Goal: Information Seeking & Learning: Learn about a topic

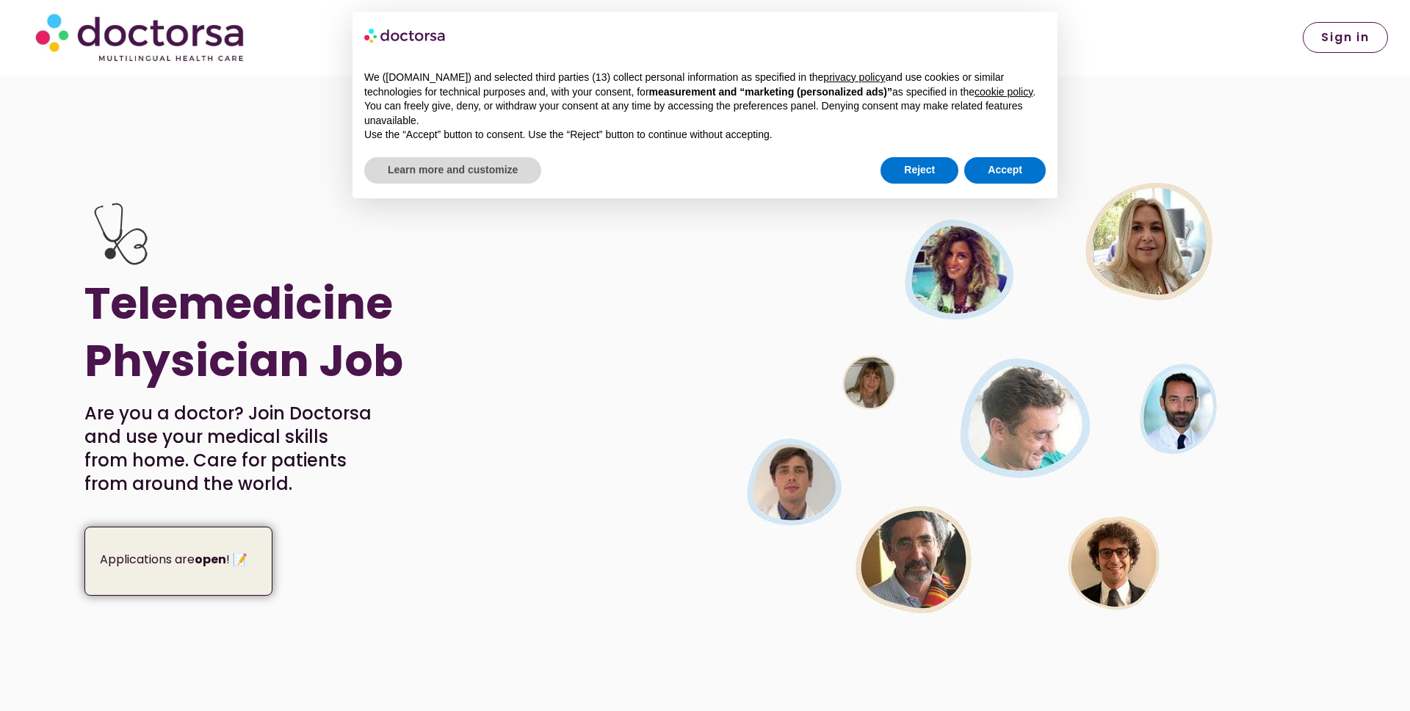
scroll to position [760, 0]
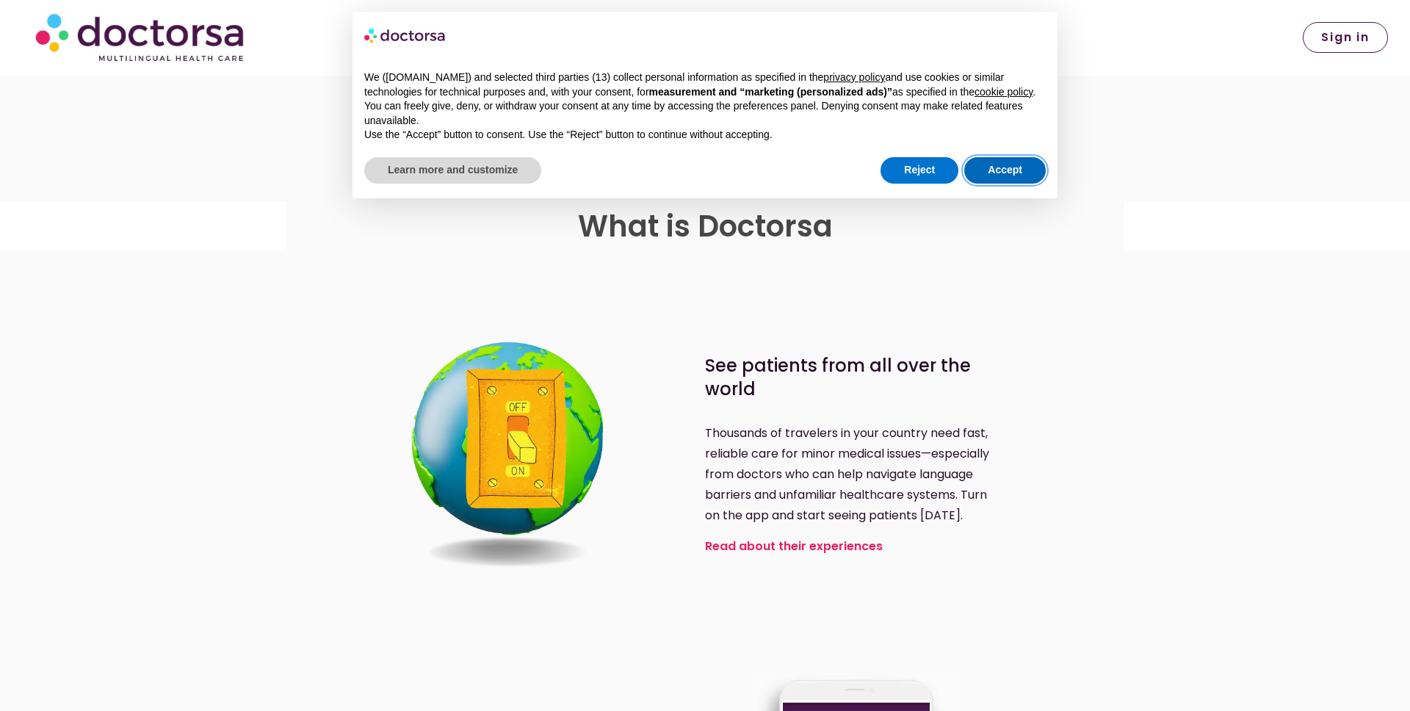
click at [1015, 183] on button "Accept" at bounding box center [1005, 170] width 82 height 26
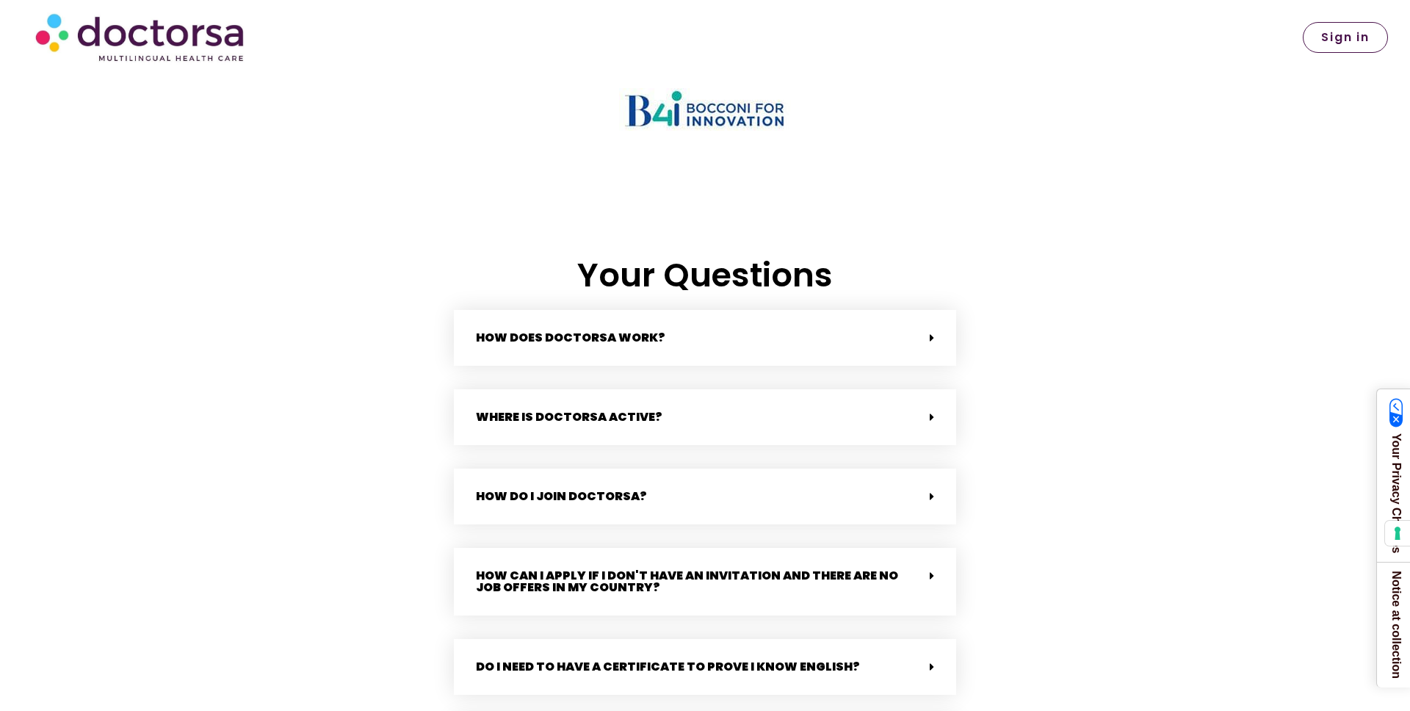
scroll to position [3402, 0]
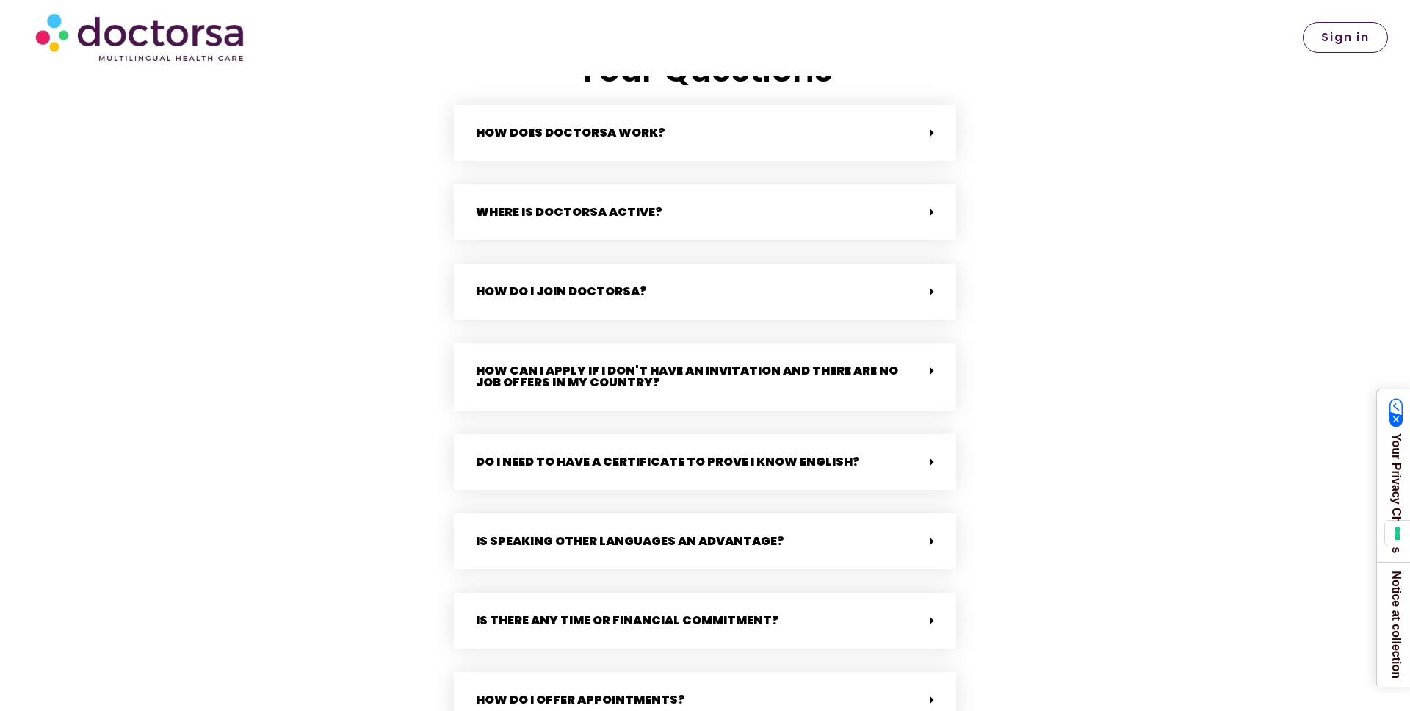
click at [709, 133] on div "How does Doctorsa work?" at bounding box center [705, 133] width 502 height 56
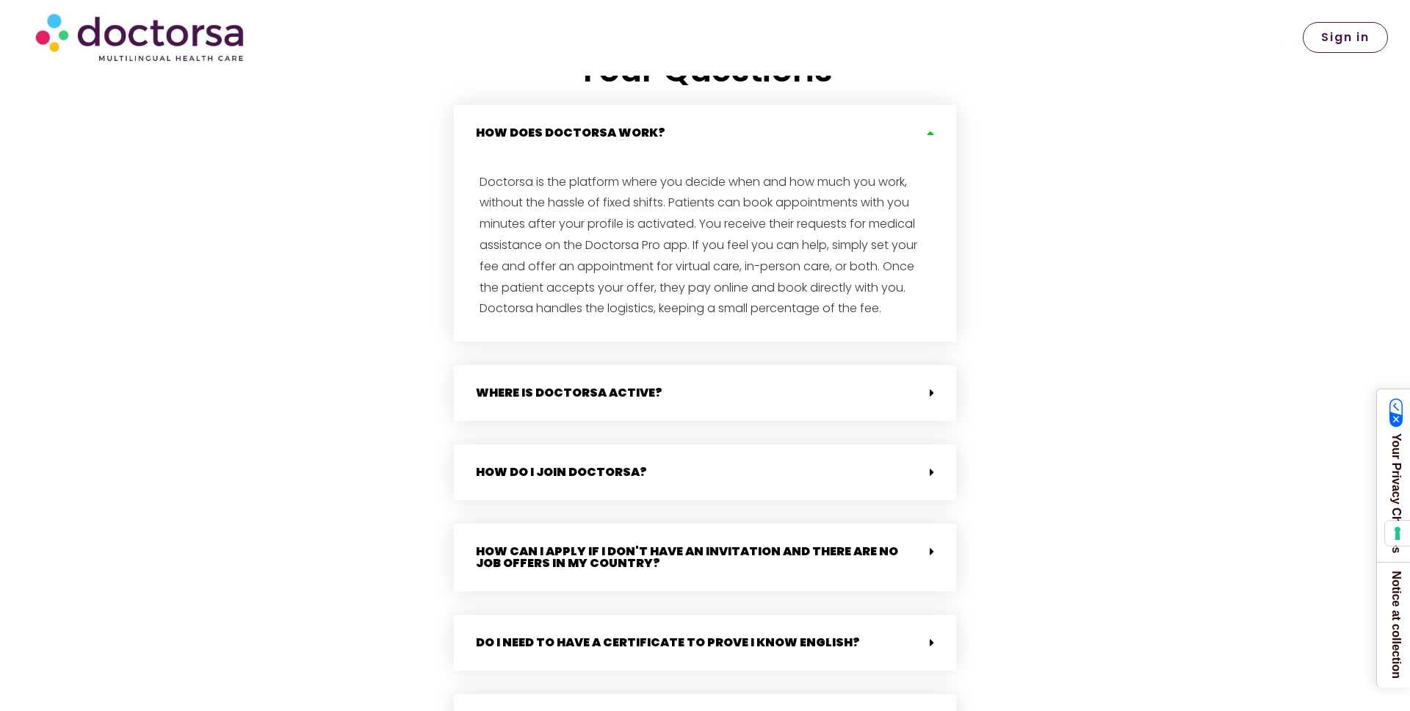
click at [626, 397] on div "Where is Doctorsa active?" at bounding box center [705, 393] width 502 height 56
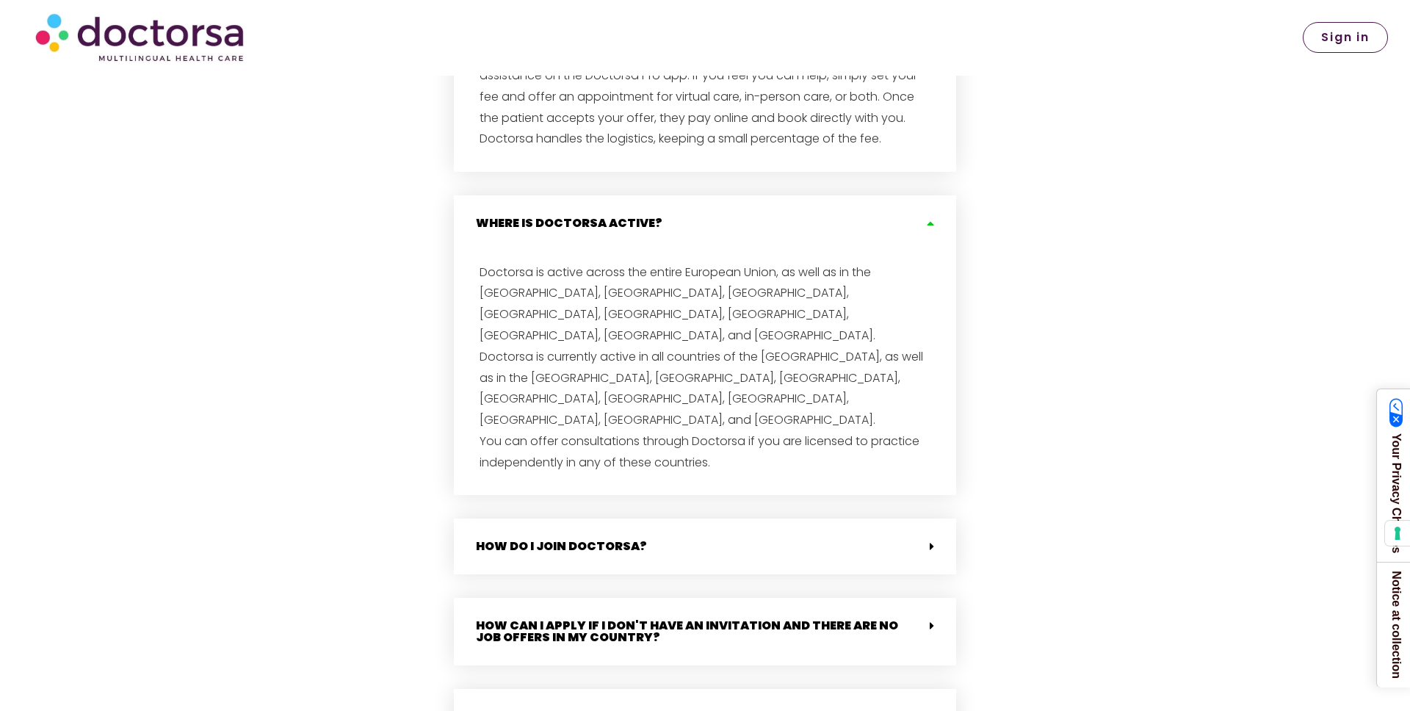
scroll to position [3573, 0]
click at [679, 517] on div "How do I join Doctorsa?" at bounding box center [705, 545] width 502 height 56
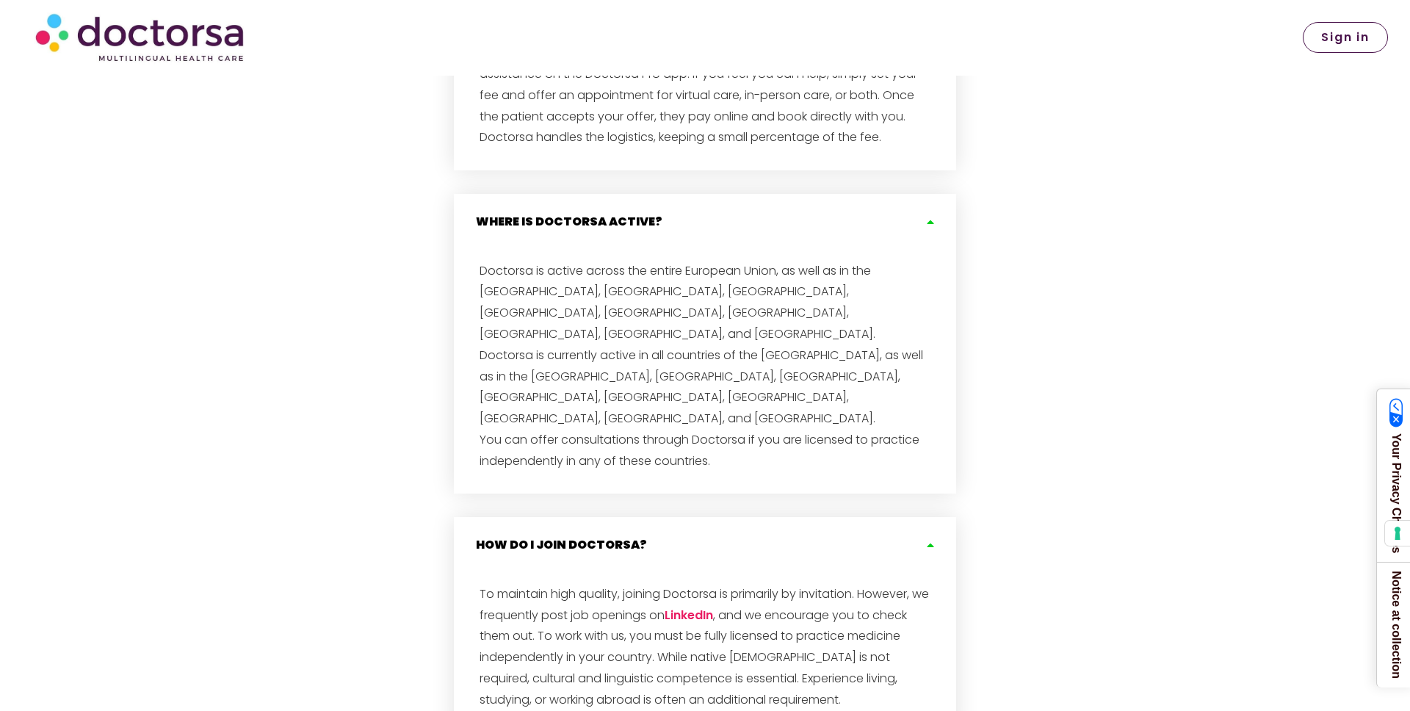
scroll to position [3651, 0]
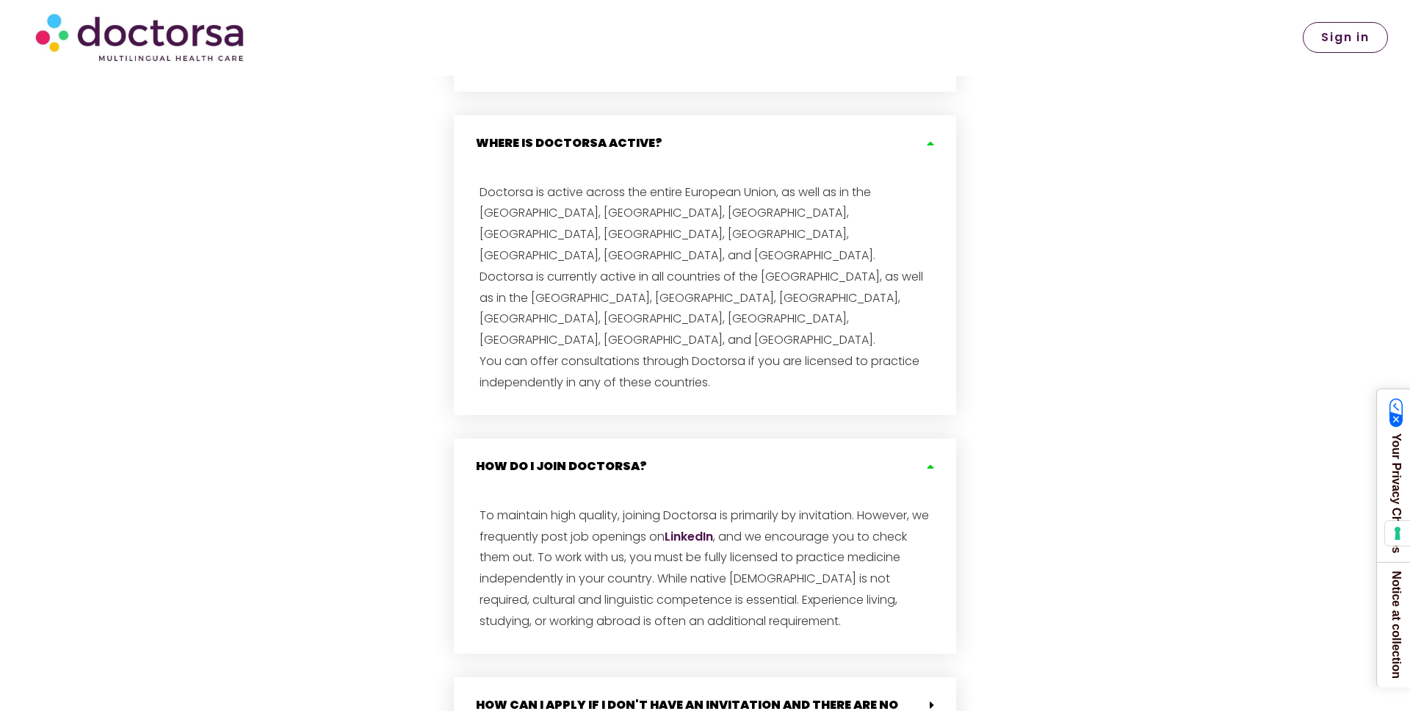
click at [701, 528] on link "LinkedIn" at bounding box center [689, 536] width 48 height 17
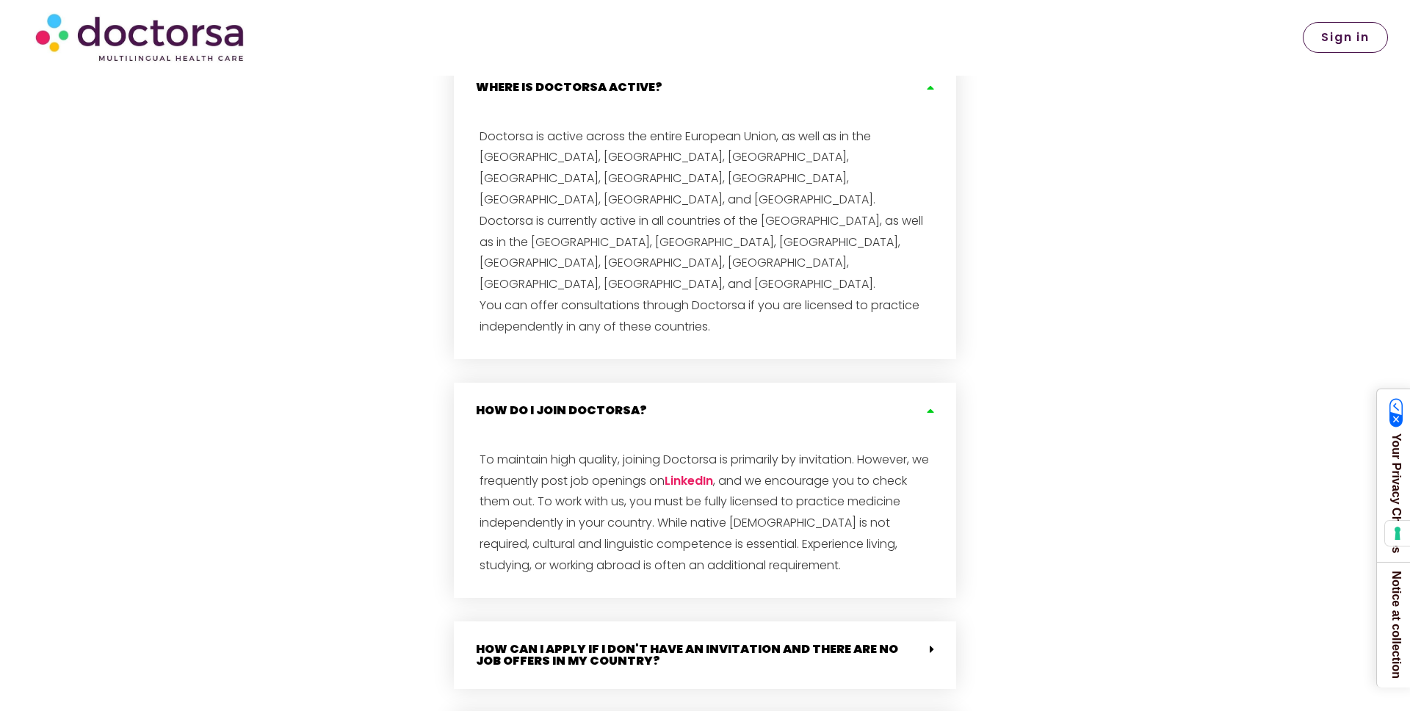
scroll to position [3715, 0]
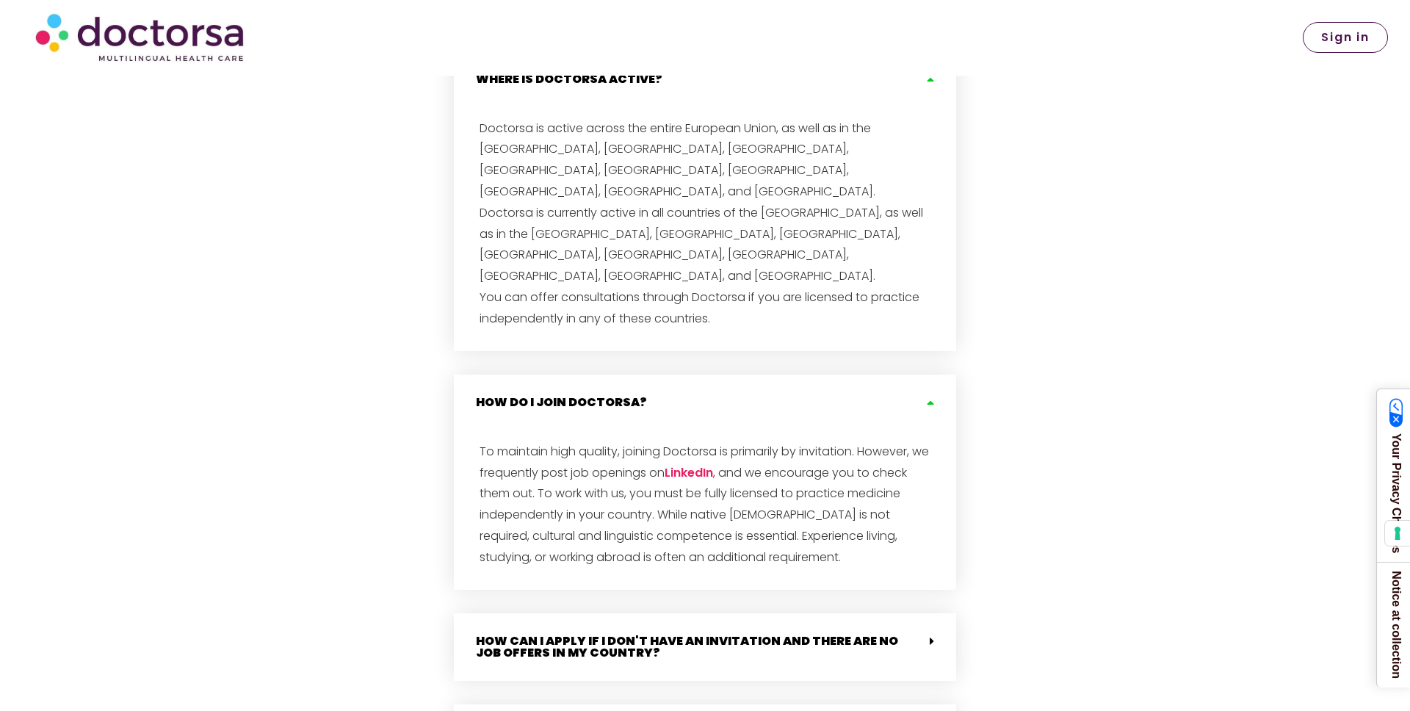
click at [702, 632] on link "How can I apply if I don't have an invitation and there are no job offers in my…" at bounding box center [687, 646] width 422 height 29
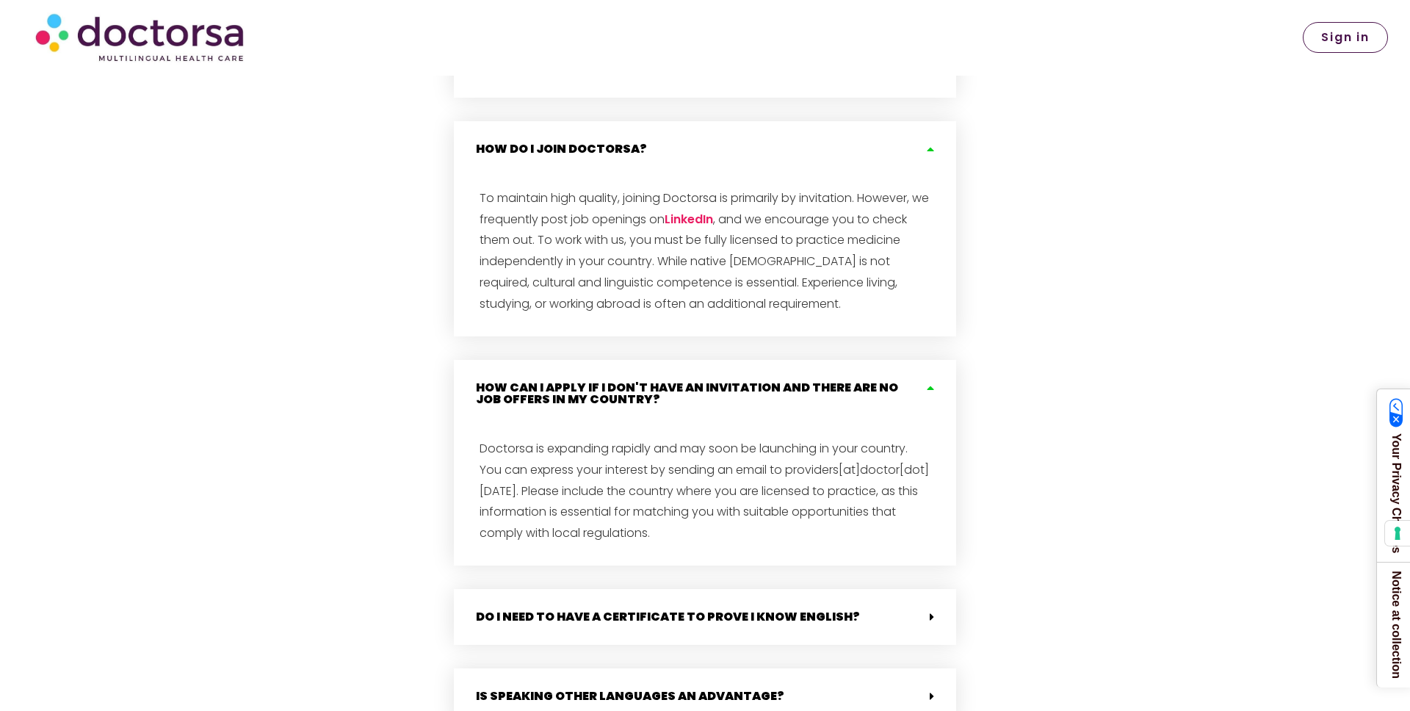
scroll to position [3972, 0]
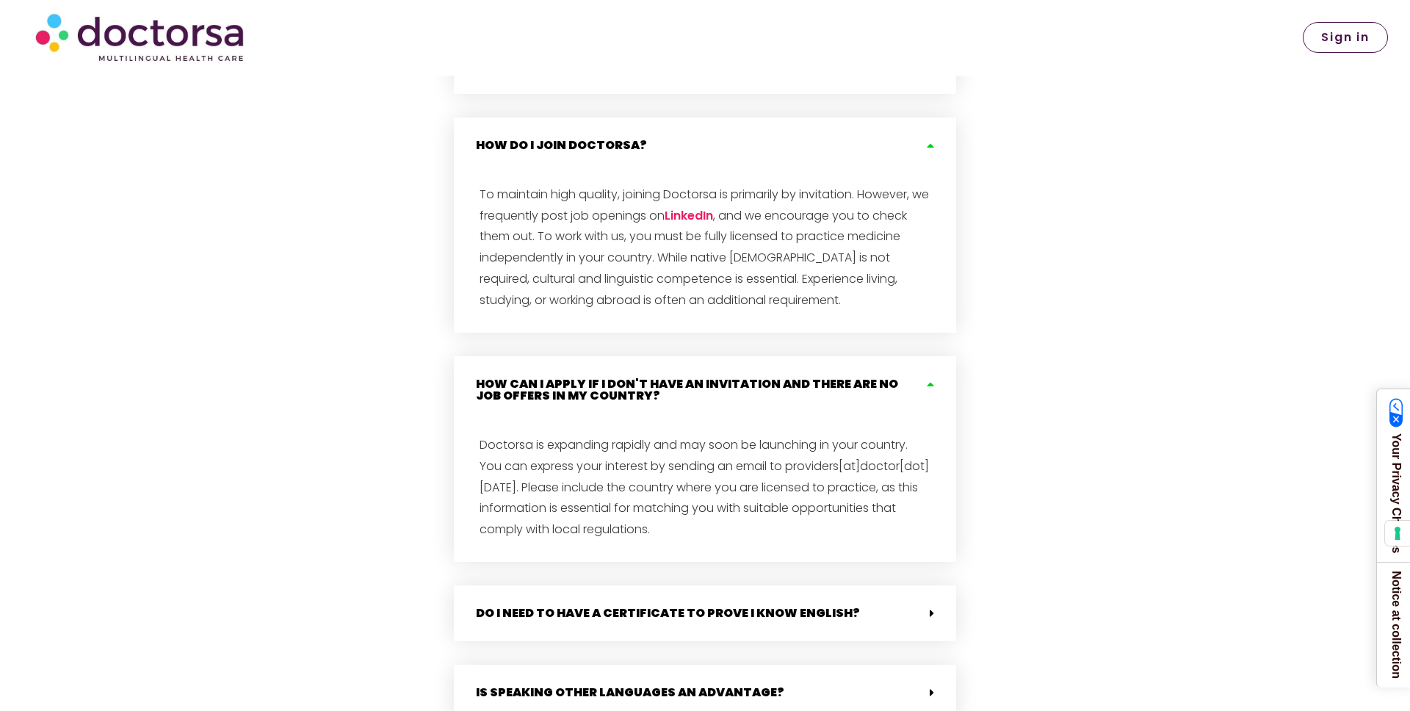
click at [714, 585] on div "Do I need to have a certificate to prove I know English?" at bounding box center [705, 613] width 502 height 56
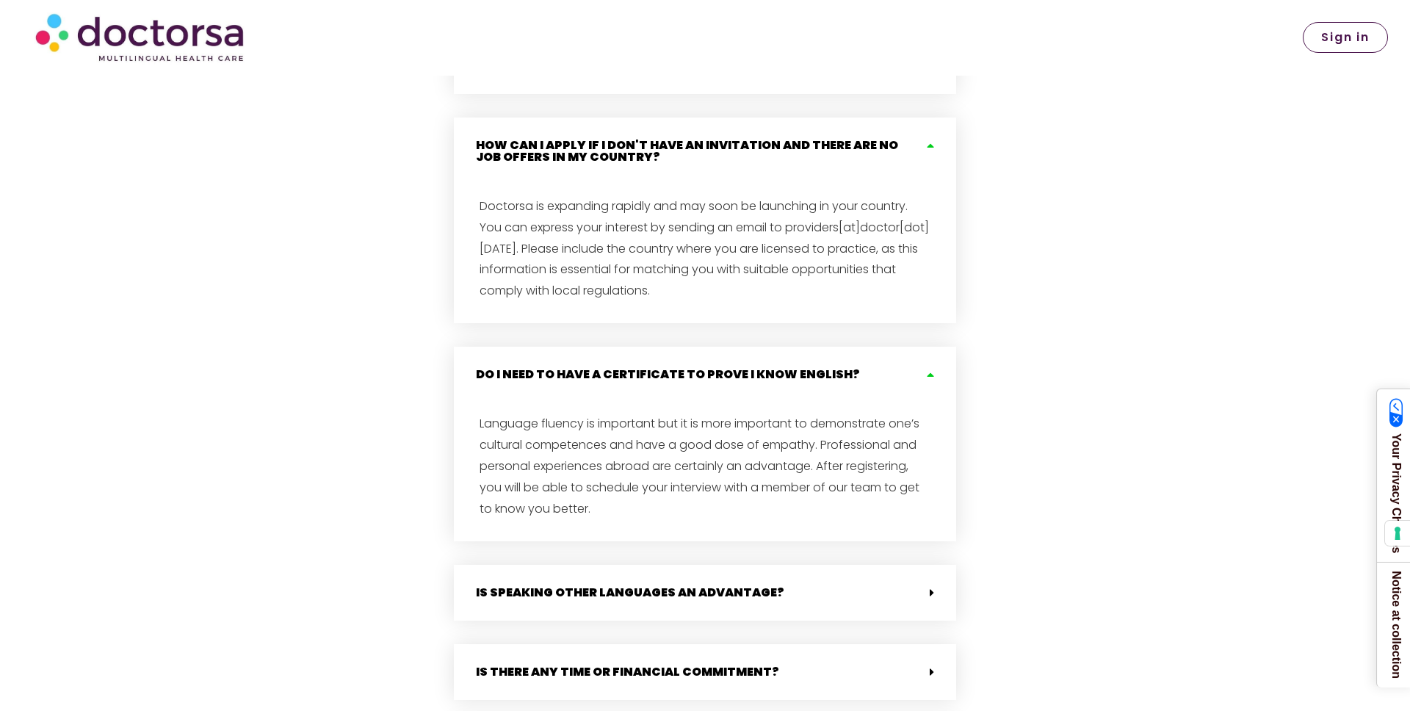
scroll to position [4213, 0]
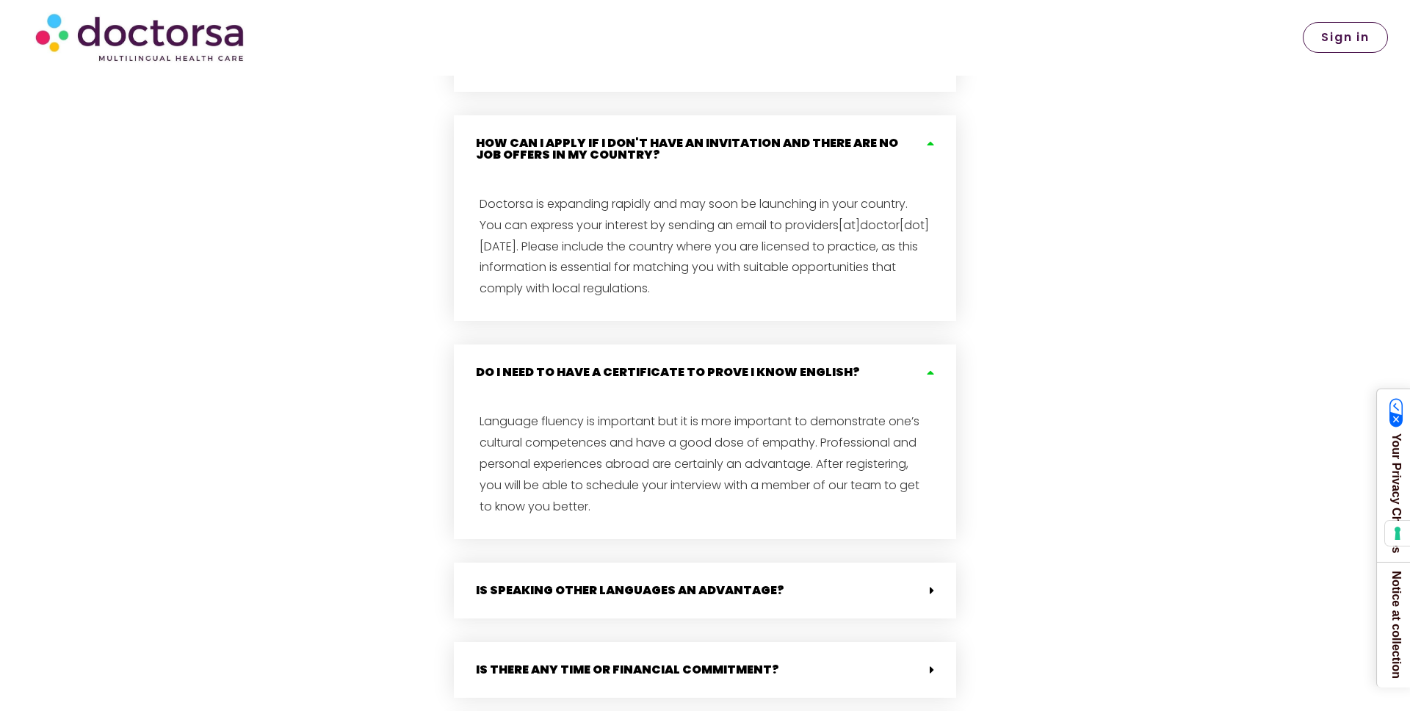
click at [735, 661] on link "Is there any time or financial commitment?" at bounding box center [627, 669] width 303 height 17
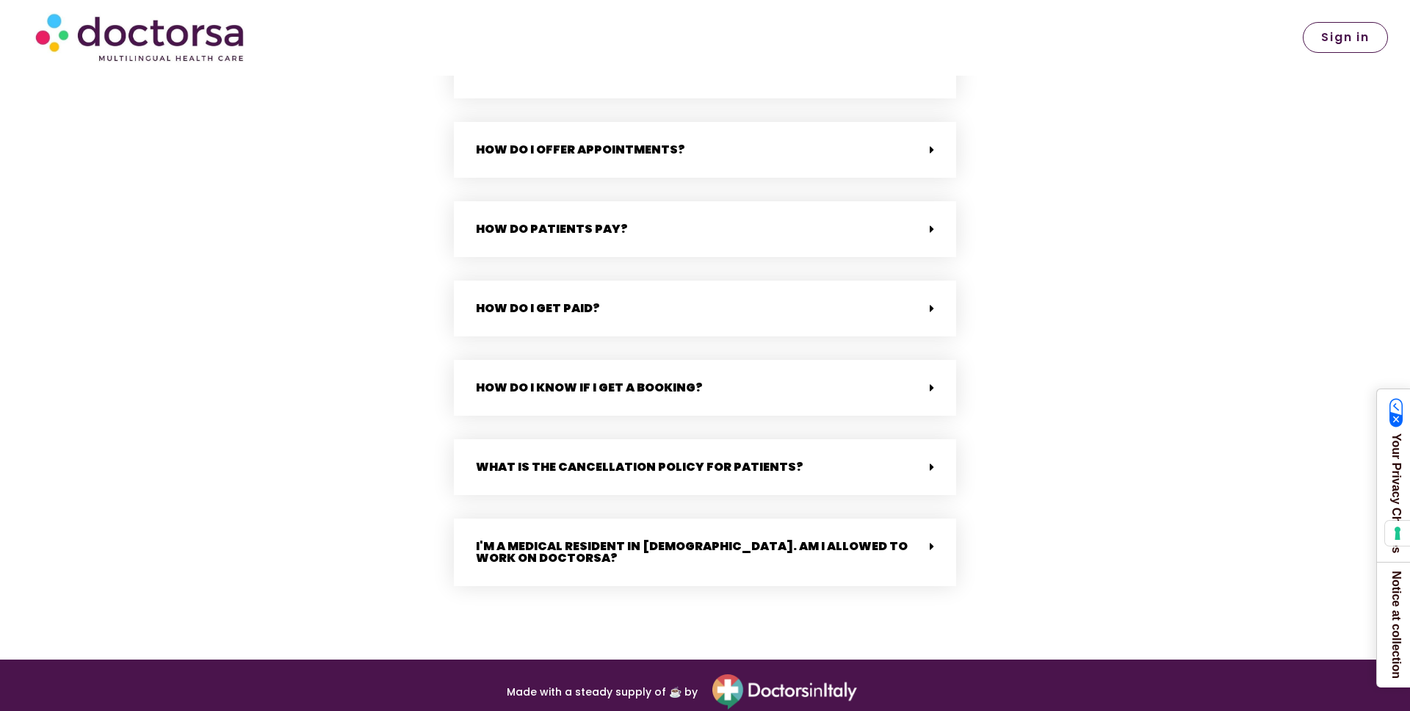
scroll to position [4933, 0]
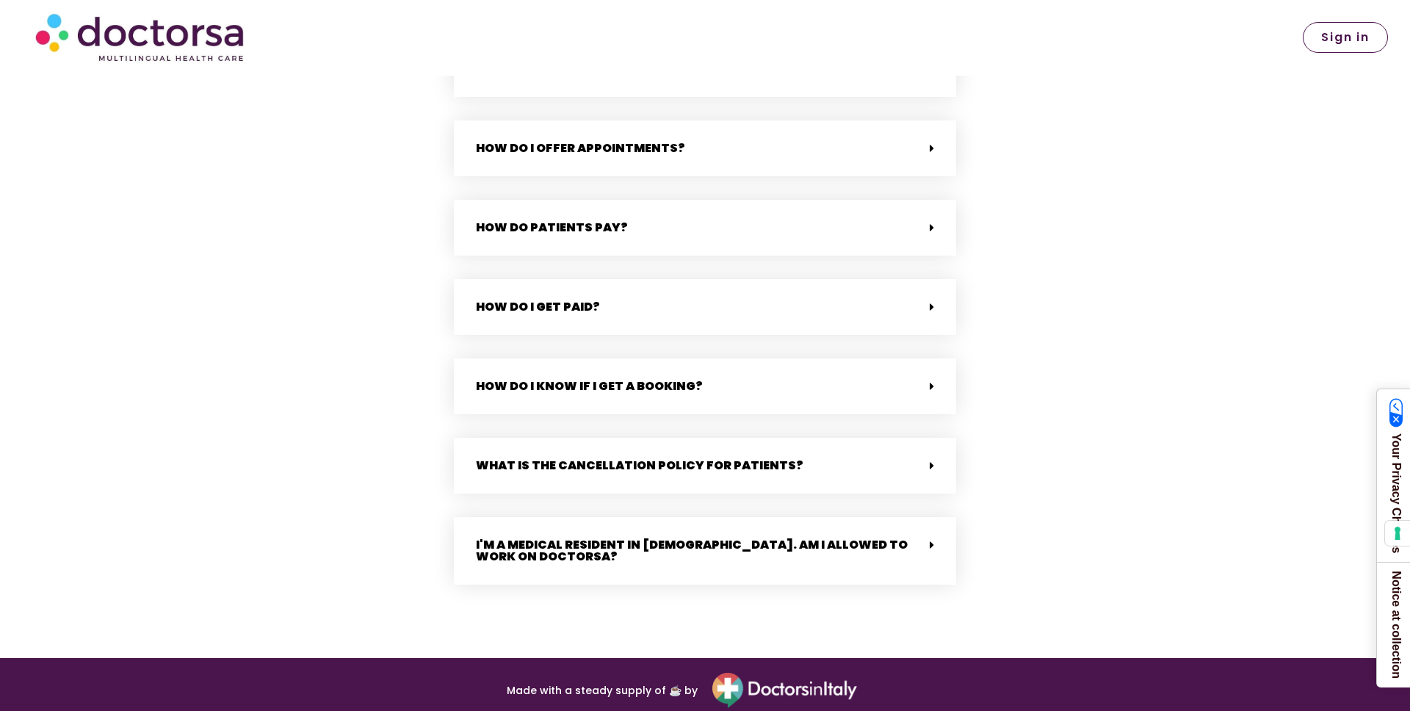
click at [781, 673] on img at bounding box center [784, 690] width 145 height 35
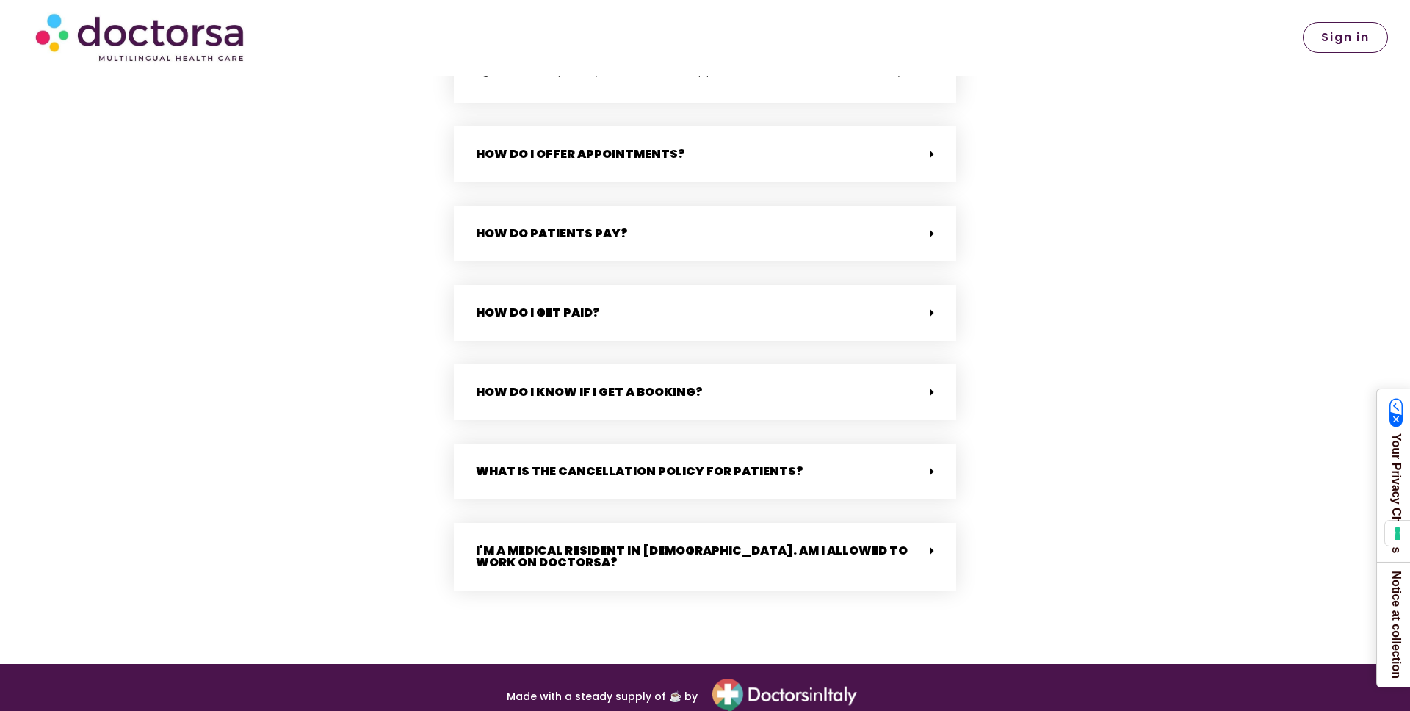
scroll to position [4935, 0]
